Goal: Information Seeking & Learning: Check status

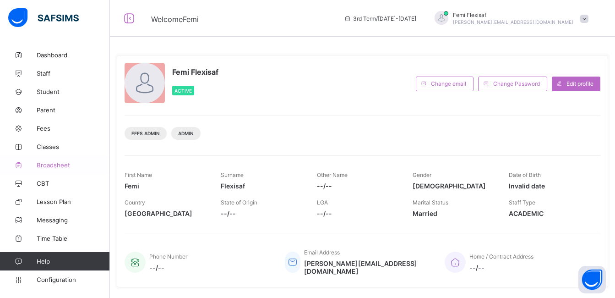
click at [56, 165] on span "Broadsheet" at bounding box center [73, 164] width 73 height 7
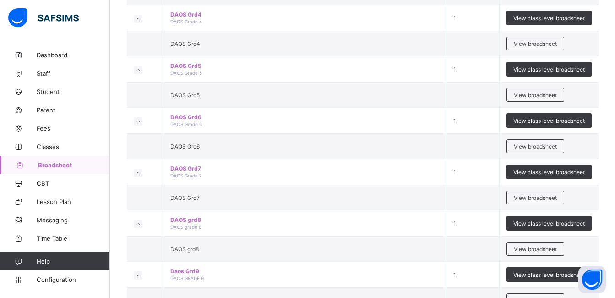
scroll to position [994, 0]
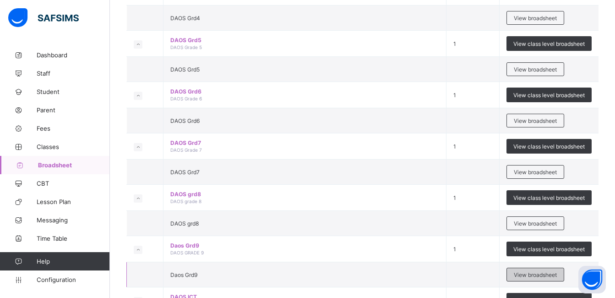
click at [540, 273] on span "View broadsheet" at bounding box center [535, 274] width 43 height 7
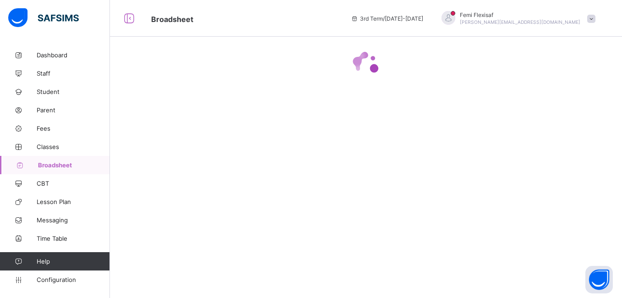
click at [61, 164] on span "Broadsheet" at bounding box center [74, 164] width 72 height 7
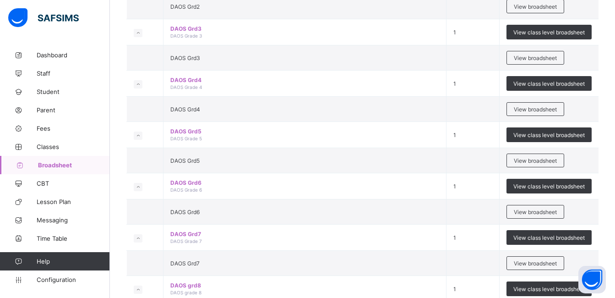
scroll to position [1063, 0]
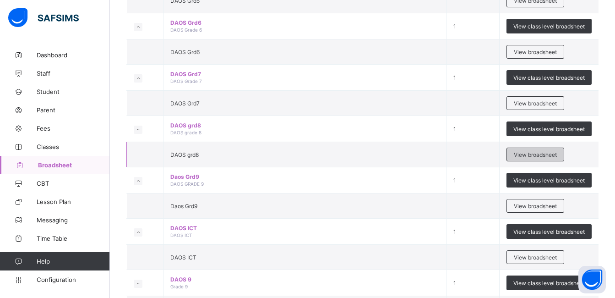
click at [523, 154] on span "View broadsheet" at bounding box center [535, 154] width 43 height 7
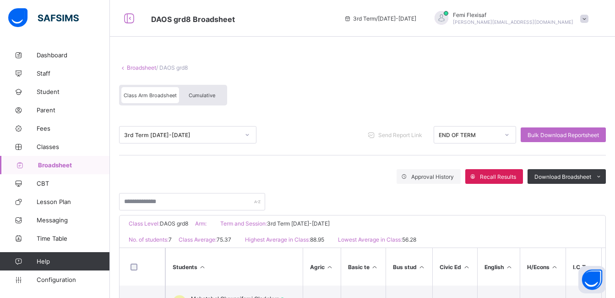
click at [394, 86] on div "Class Arm Broadsheet Cumulative" at bounding box center [362, 97] width 487 height 34
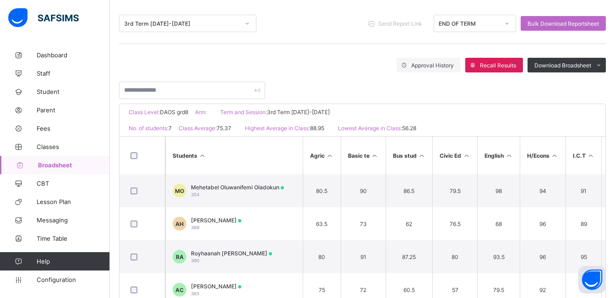
scroll to position [128, 0]
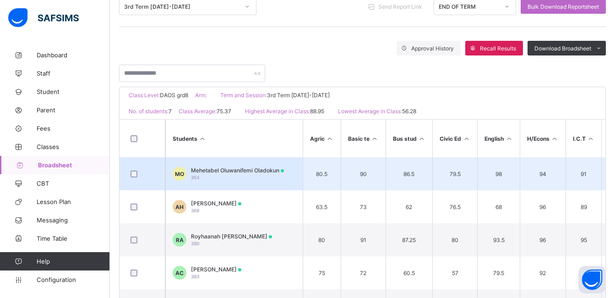
click at [219, 174] on div "Mehetabel Oluwanifemi Oladokun 354" at bounding box center [237, 174] width 93 height 14
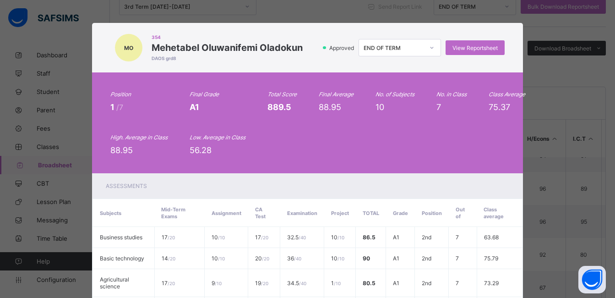
scroll to position [37, 0]
click at [464, 45] on span "View Reportsheet" at bounding box center [475, 47] width 45 height 7
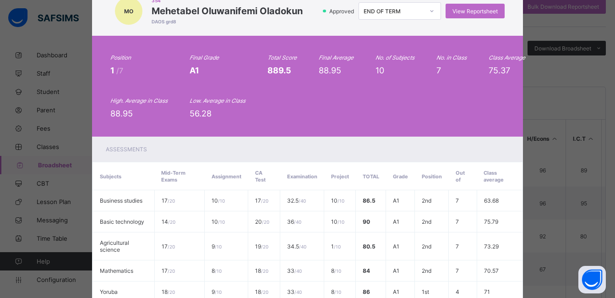
click at [323, 96] on div "Position 1 /7 Final Grade A1 Total Score 889.5 Final Average 88.95 No. of Subje…" at bounding box center [307, 86] width 394 height 64
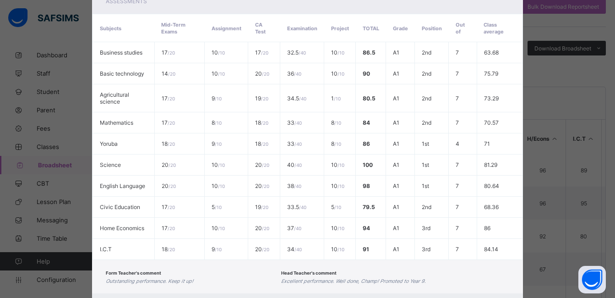
scroll to position [180, 0]
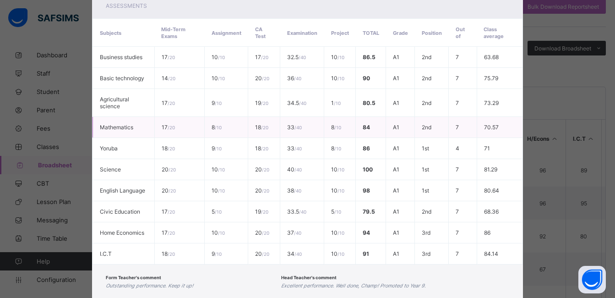
click at [248, 126] on td "18 / 20" at bounding box center [264, 127] width 32 height 21
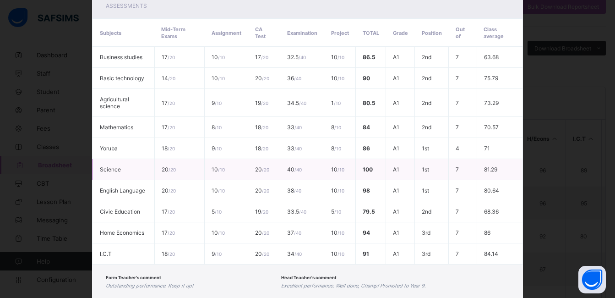
click at [288, 176] on td "40 / 40" at bounding box center [302, 169] width 44 height 21
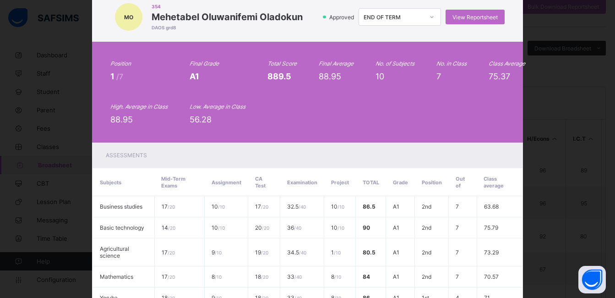
scroll to position [15, 0]
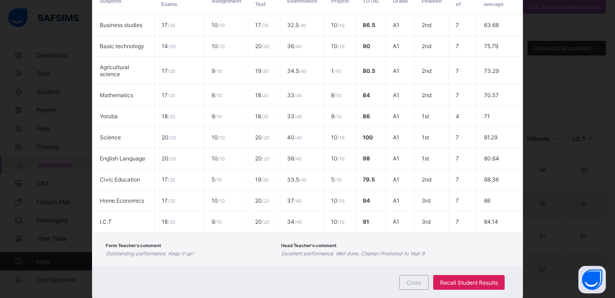
scroll to position [236, 0]
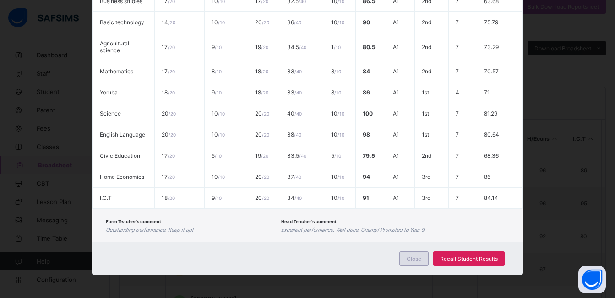
click at [417, 259] on span "Close" at bounding box center [414, 258] width 15 height 7
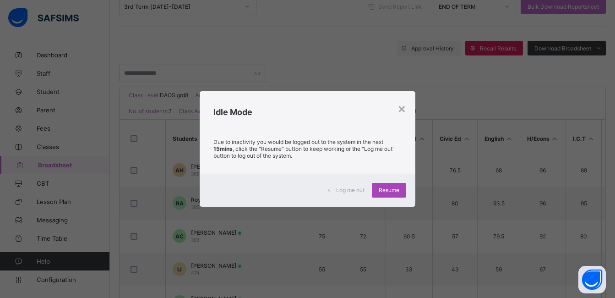
click at [389, 190] on span "Resume" at bounding box center [389, 189] width 21 height 7
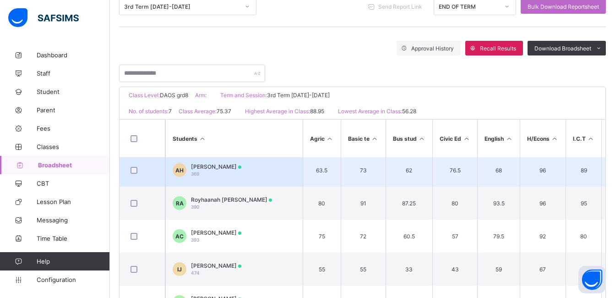
click at [235, 170] on span "Alameen Mustapha Hikima" at bounding box center [216, 166] width 50 height 7
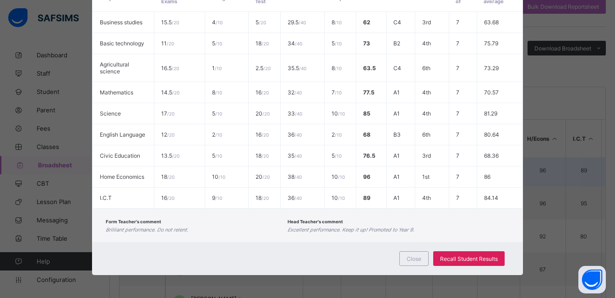
scroll to position [215, 0]
click at [331, 239] on div "Form Teacher's comment Brilliant performance. Do not relent. Head Teacher's com…" at bounding box center [307, 224] width 431 height 33
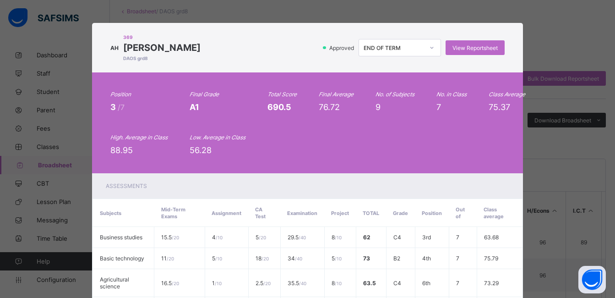
scroll to position [55, 0]
click at [474, 45] on span "View Reportsheet" at bounding box center [475, 47] width 45 height 7
click at [465, 49] on span "View Reportsheet" at bounding box center [475, 47] width 45 height 7
drag, startPoint x: 401, startPoint y: 64, endPoint x: 373, endPoint y: 53, distance: 30.0
click at [373, 53] on div "AH 369 Alameen Mustapha Hikima DAOS grd8 Approved END OF TERM View Reportsheet" at bounding box center [307, 47] width 431 height 49
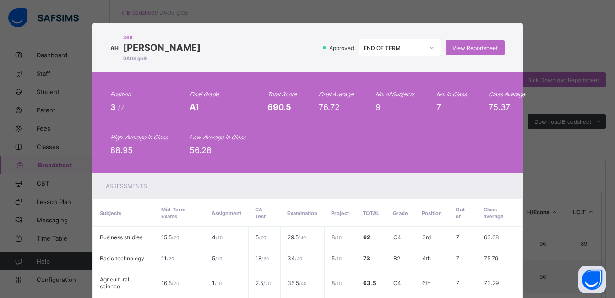
click at [469, 113] on div "Position 3 /7 Final Grade A1 Total Score 690.5 Final Average 76.72 No. of Subje…" at bounding box center [307, 123] width 394 height 64
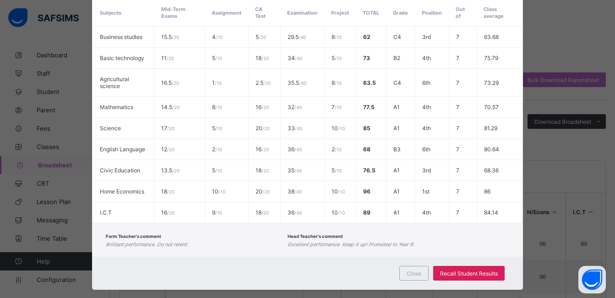
scroll to position [215, 0]
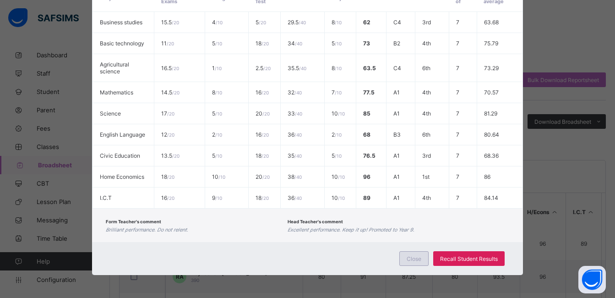
click at [412, 260] on span "Close" at bounding box center [414, 258] width 15 height 7
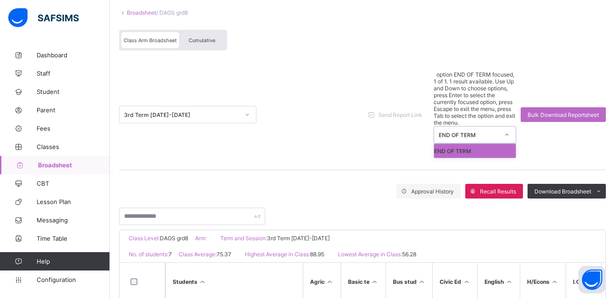
drag, startPoint x: 484, startPoint y: 82, endPoint x: 492, endPoint y: 101, distance: 20.7
click at [492, 101] on div "option END OF TERM focused, 1 of 1. 1 result available. Use Up and Down to choo…" at bounding box center [475, 114] width 82 height 87
drag, startPoint x: 492, startPoint y: 101, endPoint x: 443, endPoint y: 95, distance: 50.3
click at [443, 144] on div "END OF TERM" at bounding box center [475, 151] width 82 height 14
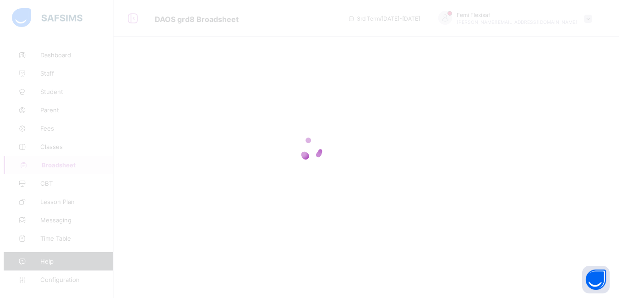
scroll to position [0, 0]
drag, startPoint x: 443, startPoint y: 95, endPoint x: 450, endPoint y: 96, distance: 7.8
click at [450, 96] on div at bounding box center [311, 149] width 622 height 298
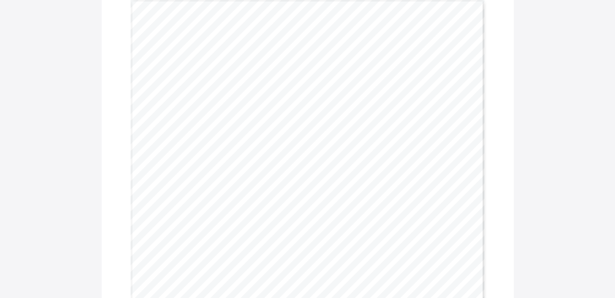
scroll to position [77, 0]
